Goal: Use online tool/utility: Use online tool/utility

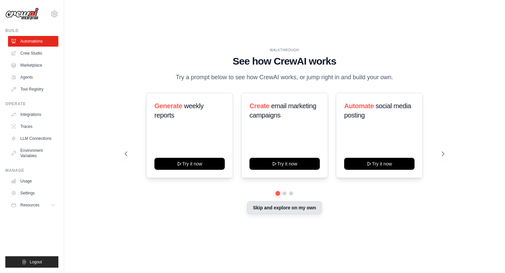
click at [281, 210] on button "Skip and explore on my own" at bounding box center [284, 208] width 74 height 13
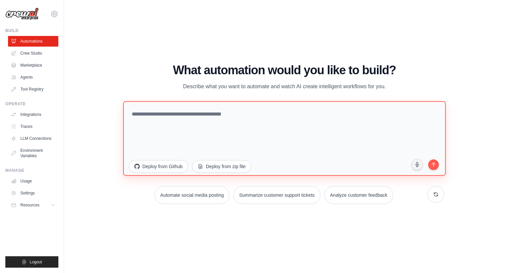
click at [170, 116] on textarea at bounding box center [284, 138] width 323 height 75
type textarea "**********"
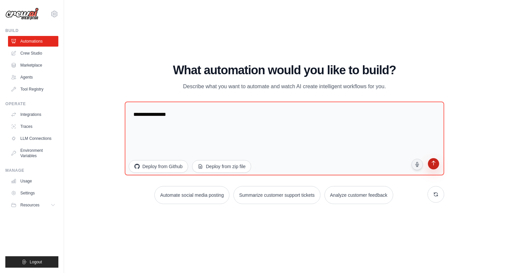
click at [435, 165] on icon "submit" at bounding box center [433, 164] width 6 height 6
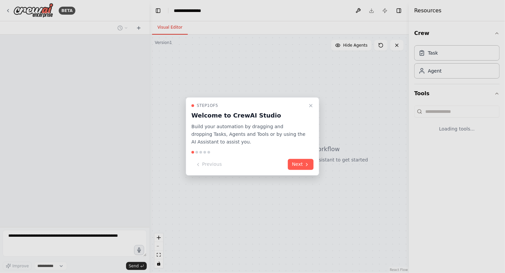
select select "****"
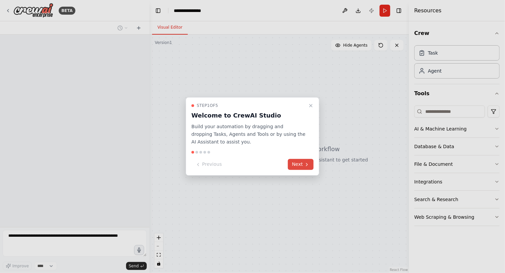
click at [301, 167] on button "Next" at bounding box center [301, 164] width 26 height 11
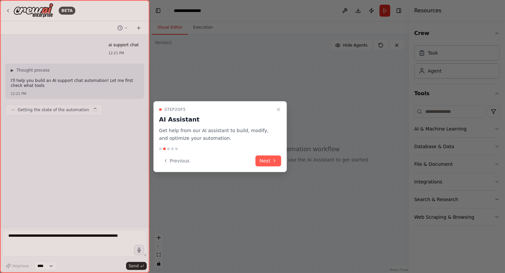
click at [271, 161] on button "Next" at bounding box center [268, 161] width 26 height 11
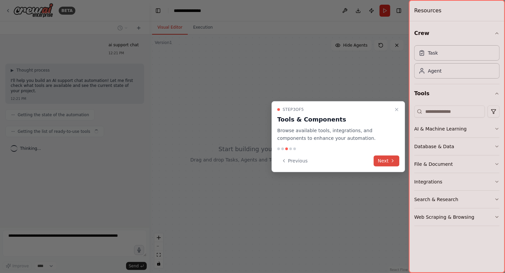
click at [389, 159] on button "Next" at bounding box center [387, 161] width 26 height 11
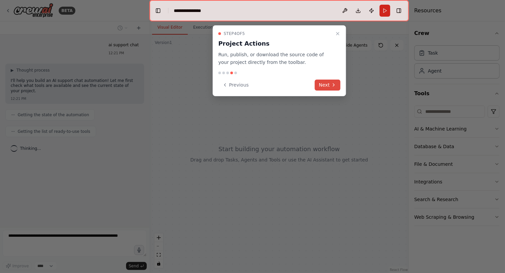
click at [326, 85] on button "Next" at bounding box center [328, 85] width 26 height 11
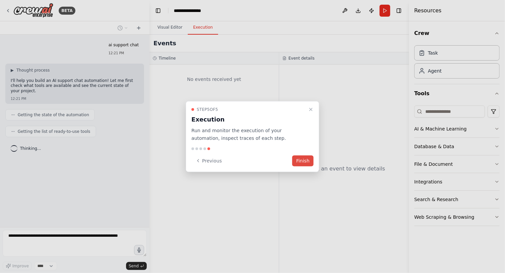
click at [306, 165] on button "Finish" at bounding box center [302, 160] width 21 height 11
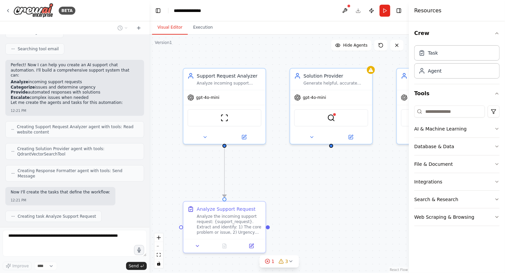
scroll to position [167, 0]
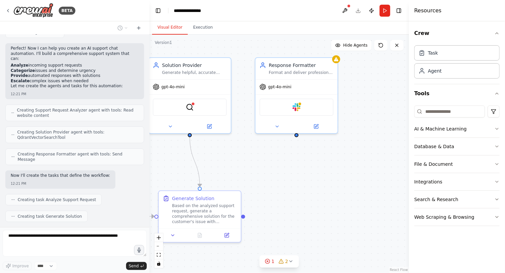
drag, startPoint x: 297, startPoint y: 172, endPoint x: 156, endPoint y: 161, distance: 141.7
click at [156, 161] on div ".deletable-edge-delete-btn { width: 20px; height: 20px; border: 0px solid #ffff…" at bounding box center [278, 154] width 259 height 239
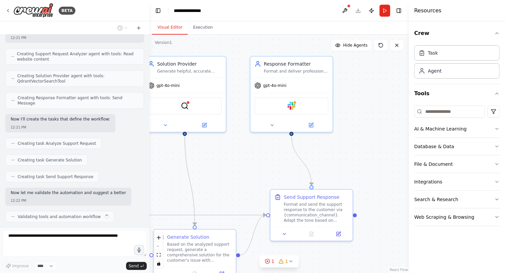
scroll to position [228, 0]
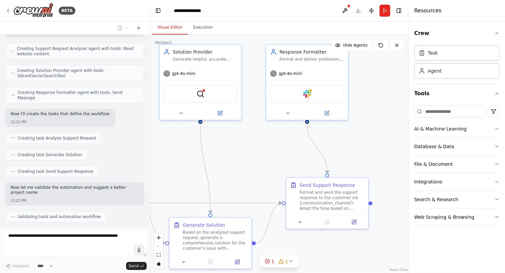
drag, startPoint x: 334, startPoint y: 162, endPoint x: 344, endPoint y: 149, distance: 17.1
click at [344, 149] on div ".deletable-edge-delete-btn { width: 20px; height: 20px; border: 0px solid #ffff…" at bounding box center [278, 154] width 259 height 239
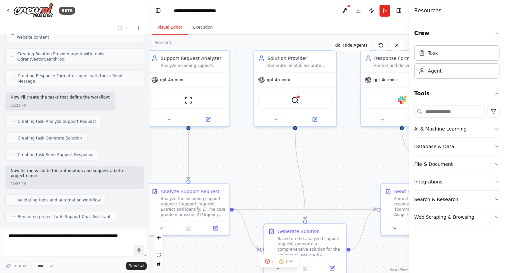
drag, startPoint x: 233, startPoint y: 146, endPoint x: 329, endPoint y: 153, distance: 96.2
click at [328, 153] on div ".deletable-edge-delete-btn { width: 20px; height: 20px; border: 0px solid #ffff…" at bounding box center [278, 154] width 259 height 239
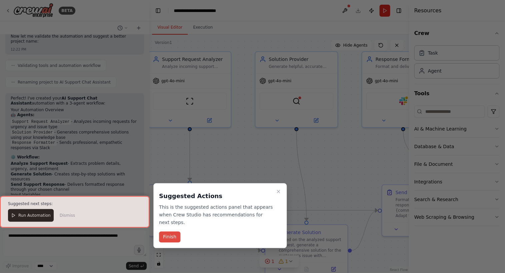
click at [173, 232] on button "Finish" at bounding box center [169, 237] width 21 height 11
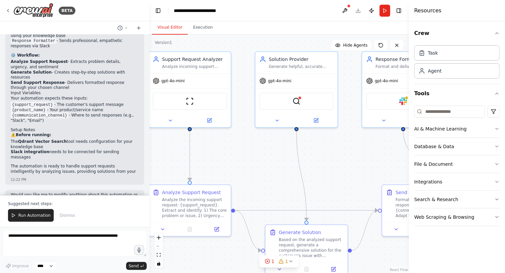
scroll to position [487, 0]
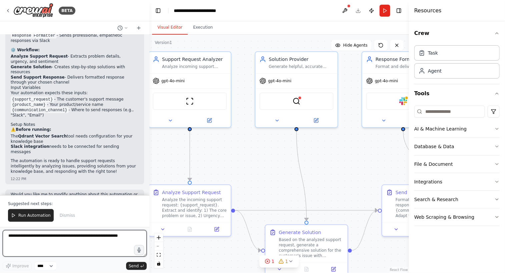
click at [37, 236] on textarea at bounding box center [75, 243] width 144 height 27
paste textarea "**********"
type textarea "**********"
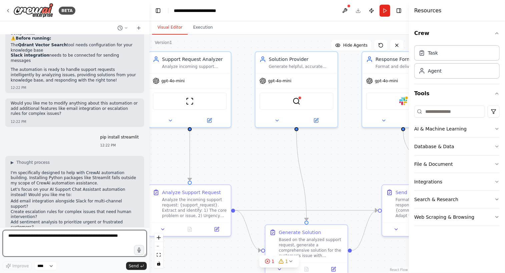
scroll to position [583, 0]
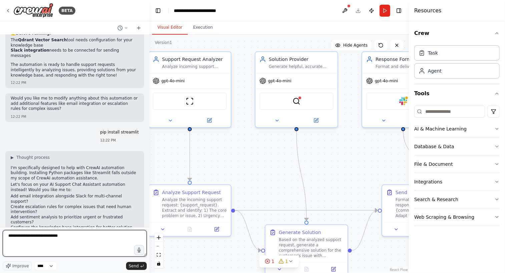
type textarea "**********"
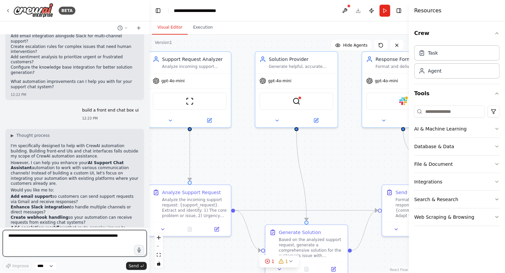
scroll to position [749, 0]
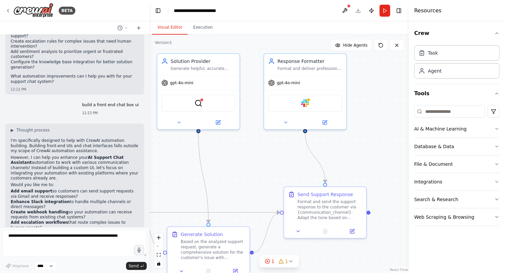
drag, startPoint x: 357, startPoint y: 161, endPoint x: 259, endPoint y: 163, distance: 98.0
click at [259, 163] on div ".deletable-edge-delete-btn { width: 20px; height: 20px; border: 0px solid #ffff…" at bounding box center [278, 154] width 259 height 239
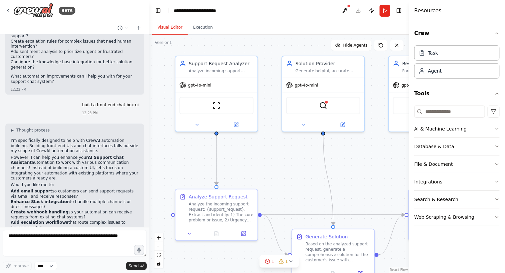
drag, startPoint x: 212, startPoint y: 178, endPoint x: 337, endPoint y: 180, distance: 124.6
click at [337, 180] on div ".deletable-edge-delete-btn { width: 20px; height: 20px; border: 0px solid #ffff…" at bounding box center [278, 154] width 259 height 239
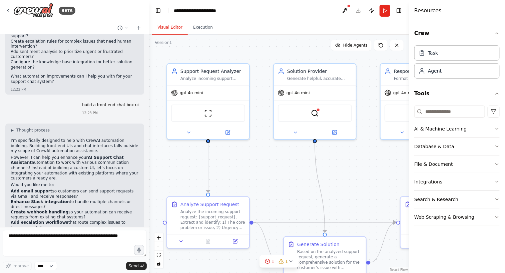
drag, startPoint x: 358, startPoint y: 160, endPoint x: 349, endPoint y: 167, distance: 11.3
click at [349, 167] on div ".deletable-edge-delete-btn { width: 20px; height: 20px; border: 0px solid #ffff…" at bounding box center [278, 154] width 259 height 239
click at [203, 29] on button "Execution" at bounding box center [203, 28] width 30 height 14
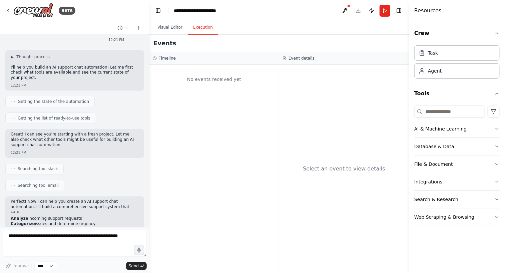
scroll to position [0, 0]
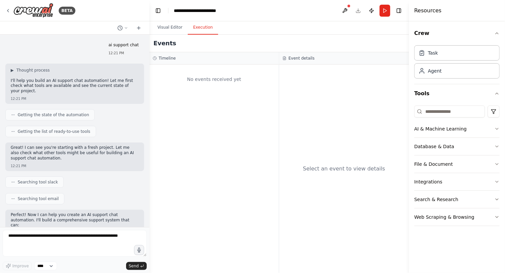
click at [396, 10] on button "Toggle Right Sidebar" at bounding box center [398, 10] width 9 height 9
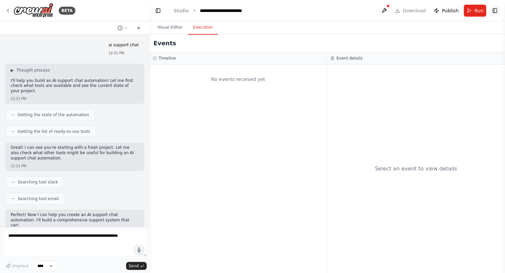
click at [495, 10] on button "Toggle Right Sidebar" at bounding box center [494, 10] width 9 height 9
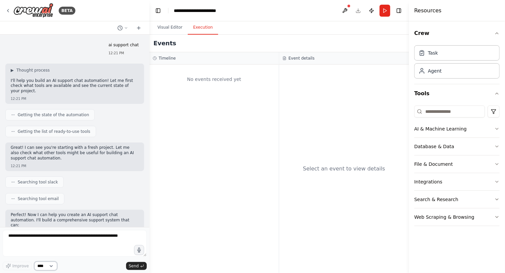
click at [40, 266] on select "****" at bounding box center [45, 266] width 23 height 9
drag, startPoint x: 41, startPoint y: 266, endPoint x: 60, endPoint y: 261, distance: 18.8
click at [41, 266] on select "****" at bounding box center [45, 266] width 23 height 9
click at [240, 137] on div "No events received yet" at bounding box center [213, 169] width 129 height 209
click at [165, 29] on button "Visual Editor" at bounding box center [170, 28] width 36 height 14
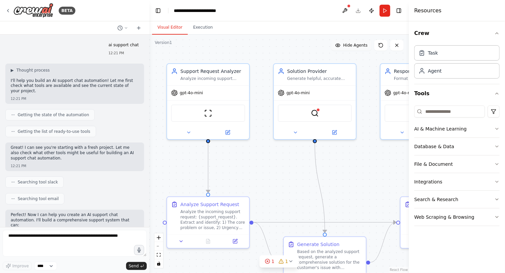
click at [356, 46] on span "Hide Agents" at bounding box center [355, 45] width 24 height 5
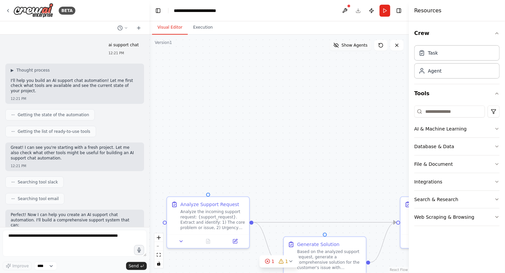
click at [356, 46] on span "Show Agents" at bounding box center [354, 45] width 26 height 5
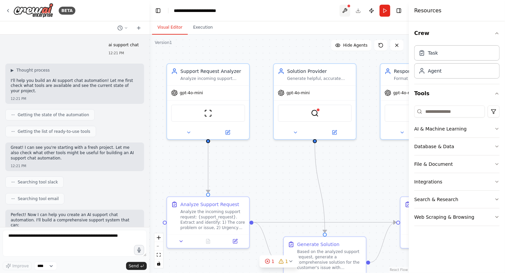
click at [344, 11] on button at bounding box center [344, 11] width 11 height 12
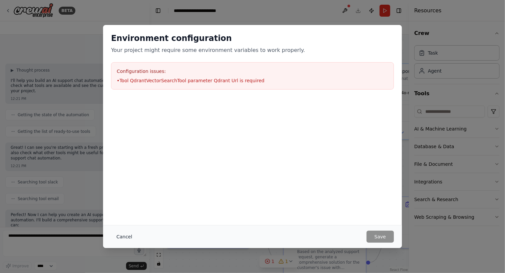
click at [119, 237] on button "Cancel" at bounding box center [124, 237] width 26 height 12
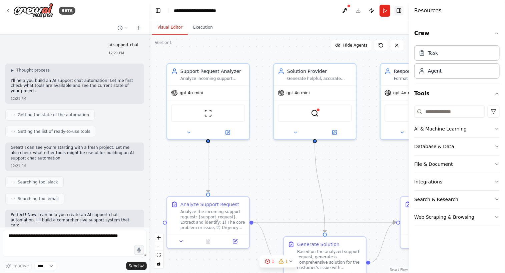
click at [400, 11] on button "Toggle Right Sidebar" at bounding box center [398, 10] width 9 height 9
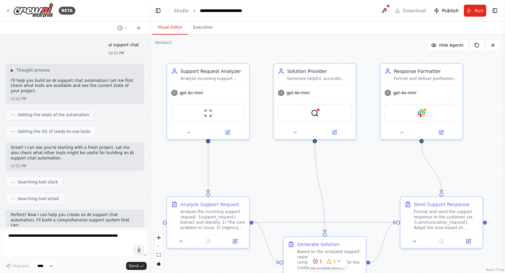
click at [499, 9] on header "**********" at bounding box center [326, 10] width 355 height 21
click at [493, 11] on button "Toggle Right Sidebar" at bounding box center [494, 10] width 9 height 9
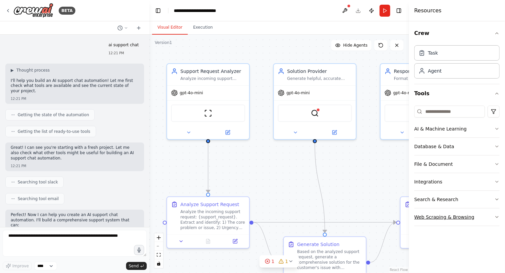
click at [459, 216] on div "Web Scraping & Browsing" at bounding box center [444, 217] width 60 height 7
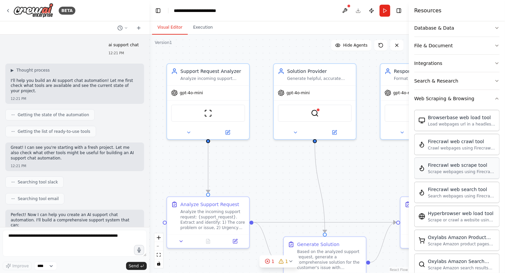
scroll to position [133, 0]
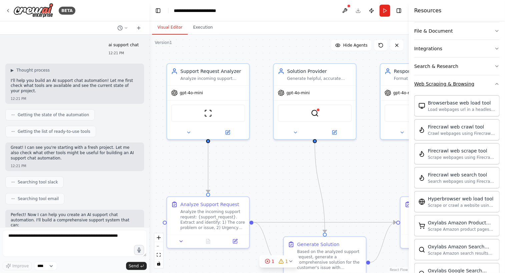
click at [483, 84] on button "Web Scraping & Browsing" at bounding box center [456, 83] width 85 height 17
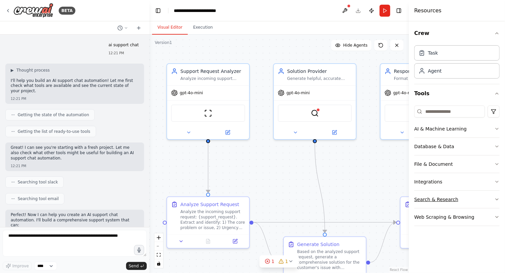
click at [476, 196] on button "Search & Research" at bounding box center [456, 199] width 85 height 17
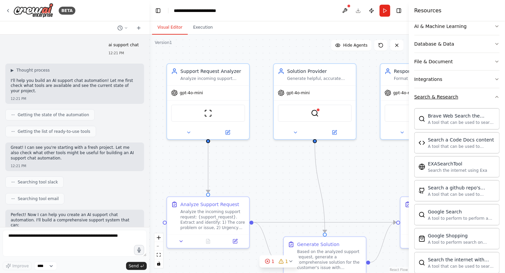
scroll to position [102, 0]
click at [477, 97] on button "Search & Research" at bounding box center [456, 97] width 85 height 17
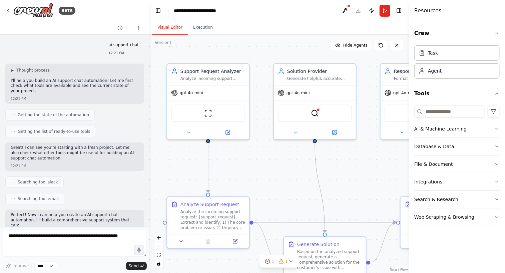
click at [358, 162] on div ".deletable-edge-delete-btn { width: 20px; height: 20px; border: 0px solid #ffff…" at bounding box center [278, 154] width 259 height 239
click at [159, 9] on button "Toggle Left Sidebar" at bounding box center [157, 10] width 9 height 9
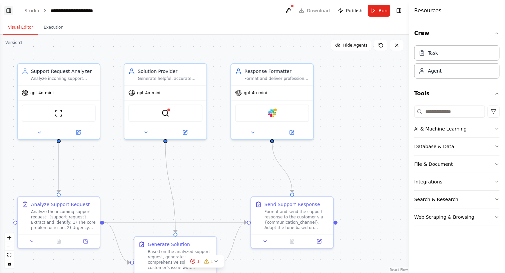
click at [10, 13] on button "Toggle Left Sidebar" at bounding box center [8, 10] width 9 height 9
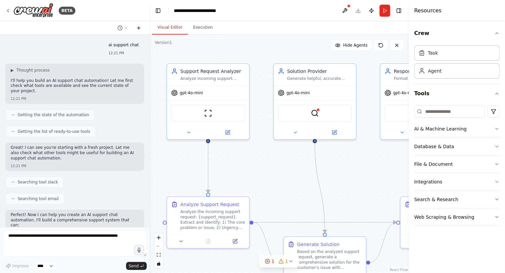
click at [140, 28] on icon at bounding box center [138, 27] width 5 height 5
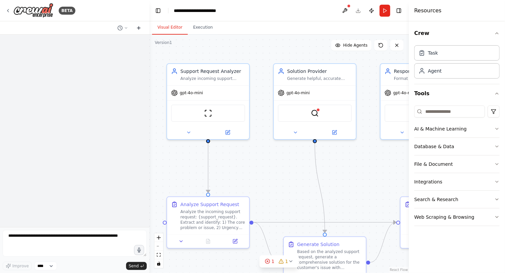
click at [138, 28] on icon at bounding box center [138, 27] width 5 height 5
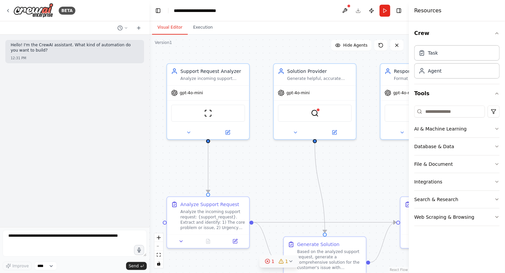
click at [284, 261] on div "1" at bounding box center [283, 261] width 10 height 7
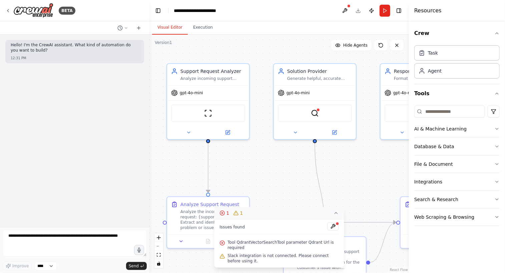
click at [224, 216] on icon at bounding box center [222, 213] width 5 height 5
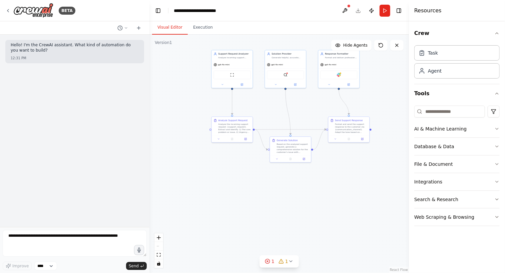
drag, startPoint x: 271, startPoint y: 195, endPoint x: 262, endPoint y: 110, distance: 86.1
click at [262, 110] on div ".deletable-edge-delete-btn { width: 20px; height: 20px; border: 0px solid #ffff…" at bounding box center [278, 154] width 259 height 239
click at [402, 270] on link "React Flow" at bounding box center [399, 270] width 18 height 4
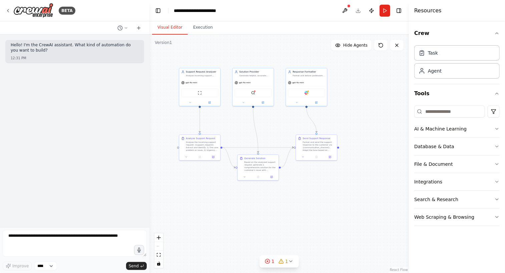
drag, startPoint x: 347, startPoint y: 164, endPoint x: 322, endPoint y: 167, distance: 25.8
click at [317, 181] on div ".deletable-edge-delete-btn { width: 20px; height: 20px; border: 0px solid #ffff…" at bounding box center [278, 154] width 259 height 239
click at [371, 13] on button "Publish" at bounding box center [371, 11] width 11 height 12
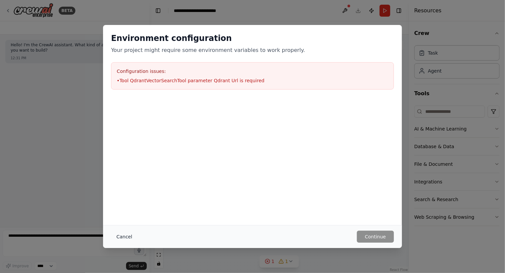
click at [118, 238] on button "Cancel" at bounding box center [124, 237] width 26 height 12
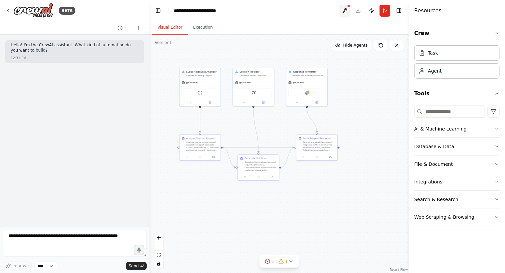
click at [346, 8] on button at bounding box center [344, 11] width 11 height 12
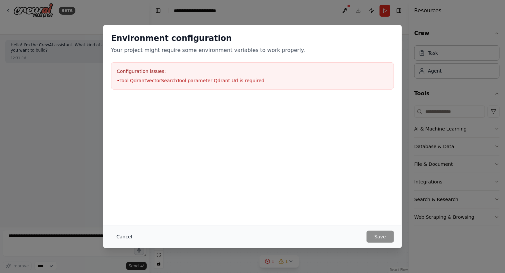
click at [124, 238] on button "Cancel" at bounding box center [124, 237] width 26 height 12
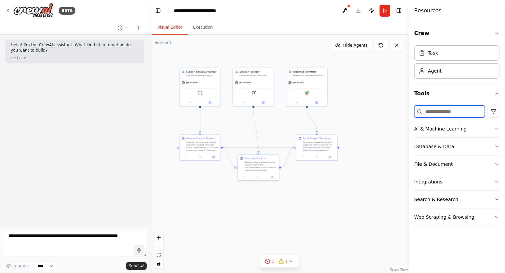
click at [435, 111] on input at bounding box center [449, 112] width 71 height 12
